Goal: Information Seeking & Learning: Stay updated

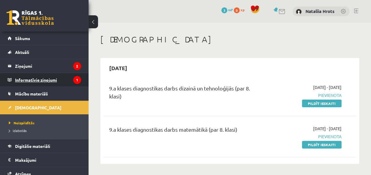
click at [59, 82] on legend "Informatīvie ziņojumi 1" at bounding box center [48, 80] width 66 height 14
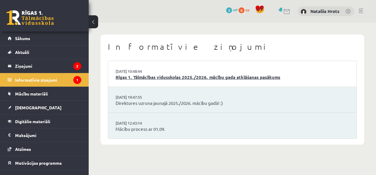
click at [183, 78] on link "Rīgas 1. Tālmācības vidusskolas 2025./2026. mācību gada atklāšanas pasākums" at bounding box center [231, 77] width 233 height 7
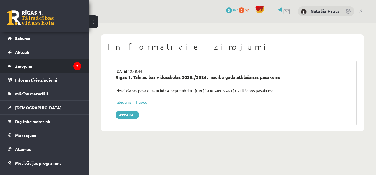
click at [66, 64] on legend "Ziņojumi 2" at bounding box center [48, 66] width 66 height 14
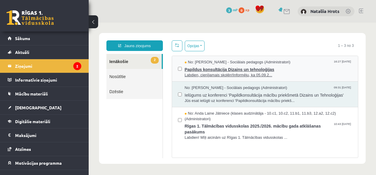
click at [210, 73] on span "Labdien, cienījamais skolēn!Informēju, ka 05.09.2..." at bounding box center [268, 76] width 167 height 6
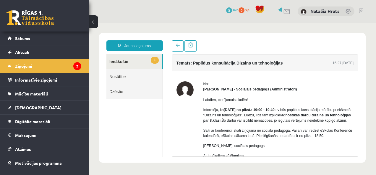
click at [150, 61] on link "1 Ienākošie" at bounding box center [133, 61] width 55 height 15
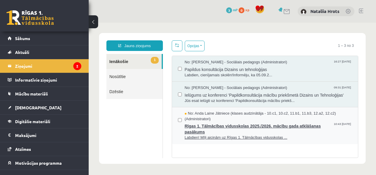
click at [213, 119] on span "No: Anda Laine Jātniece (klases audzinātāja - 10.c1, 10.c2, 11.b1, 11.b3, 12.a2…" at bounding box center [268, 116] width 167 height 11
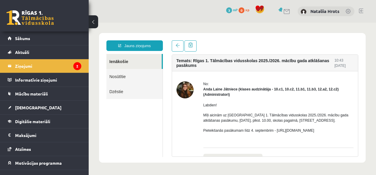
click at [185, 89] on img at bounding box center [184, 89] width 17 height 17
click at [183, 87] on img at bounding box center [184, 89] width 17 height 17
click at [136, 73] on link "Nosūtītie" at bounding box center [134, 76] width 56 height 15
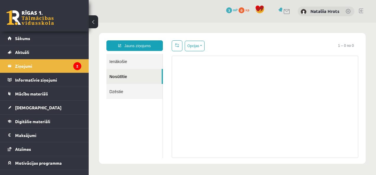
click at [133, 95] on link "Dzēstie" at bounding box center [134, 91] width 56 height 15
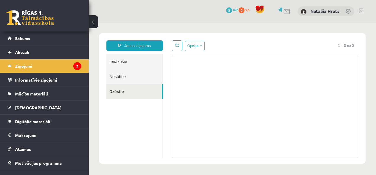
click at [133, 59] on link "Ienākošie" at bounding box center [134, 61] width 56 height 15
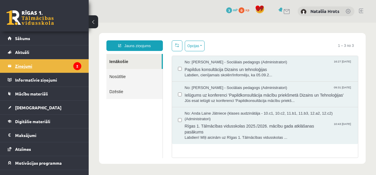
click at [74, 66] on icon "2" at bounding box center [77, 66] width 8 height 8
click at [74, 66] on legend "Ziņojumi 2" at bounding box center [48, 66] width 66 height 14
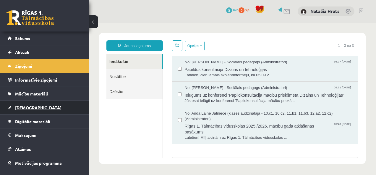
click at [44, 107] on link "[DEMOGRAPHIC_DATA]" at bounding box center [45, 108] width 74 height 14
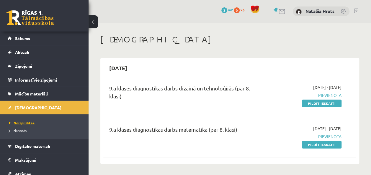
click at [37, 123] on link "Neizpildītās" at bounding box center [46, 122] width 74 height 5
click at [30, 129] on link "Izlabotās" at bounding box center [46, 130] width 74 height 5
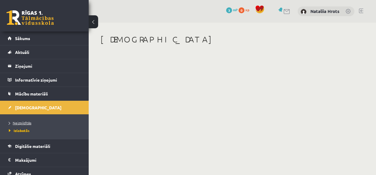
click at [33, 122] on link "Neizpildītās" at bounding box center [46, 122] width 74 height 5
